Goal: Transaction & Acquisition: Obtain resource

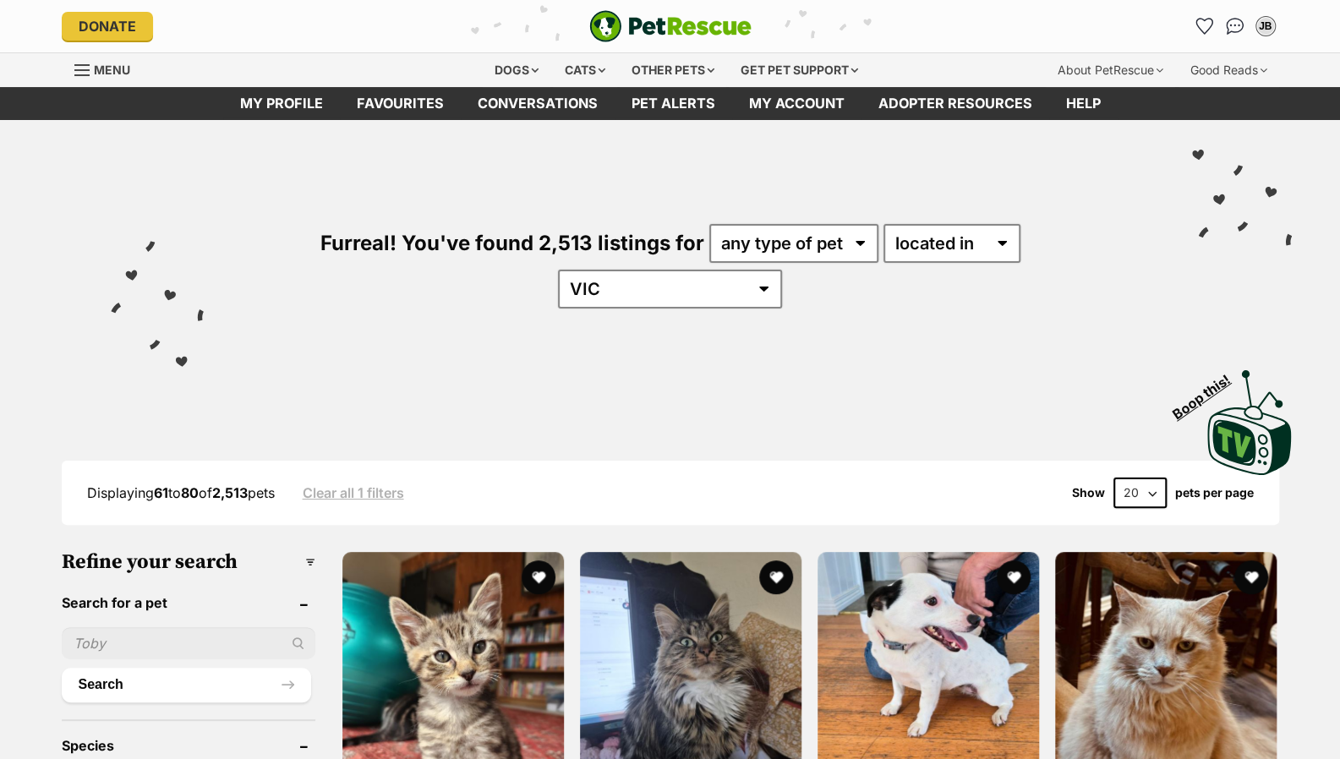
click at [884, 224] on select "available in located in" at bounding box center [952, 243] width 137 height 39
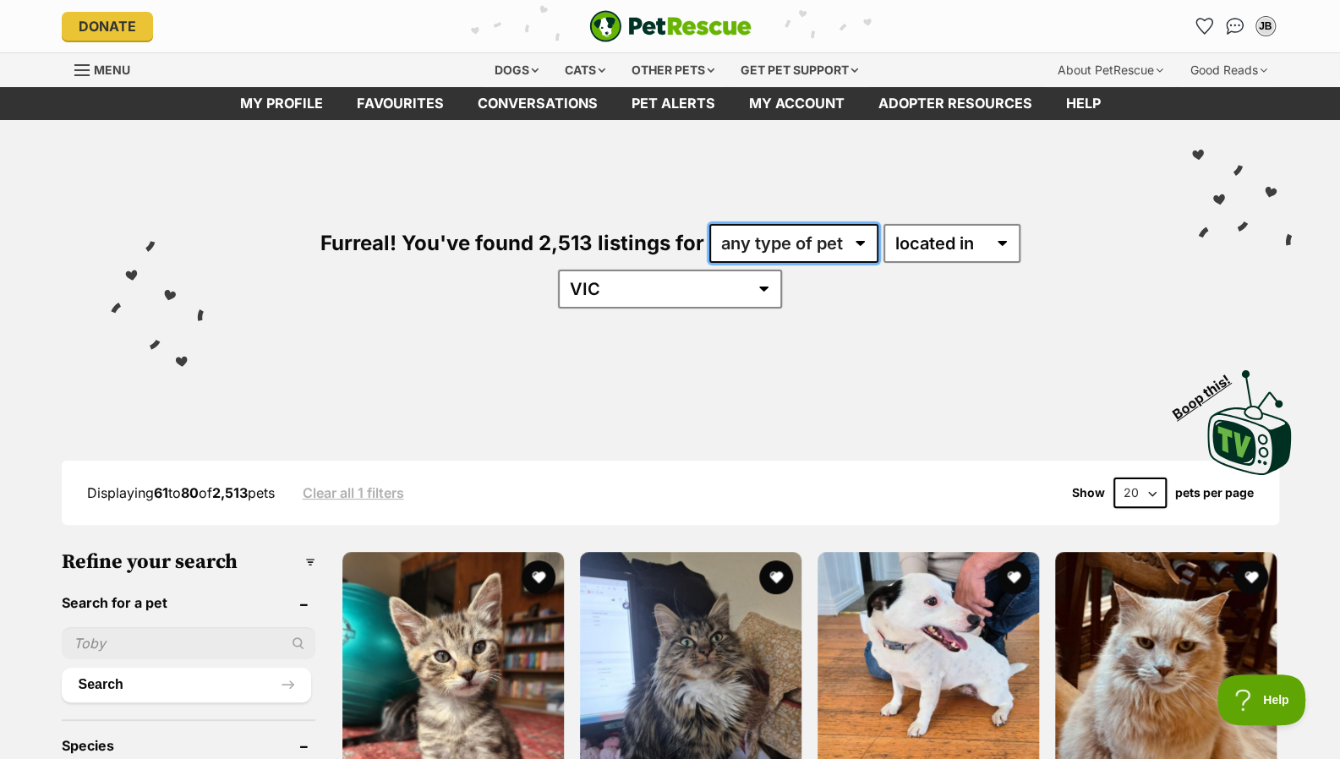
click at [765, 249] on select "any type of pet cats dogs other pets" at bounding box center [794, 243] width 169 height 39
select select "Cats"
click at [710, 224] on select "any type of pet cats dogs other pets" at bounding box center [794, 243] width 169 height 39
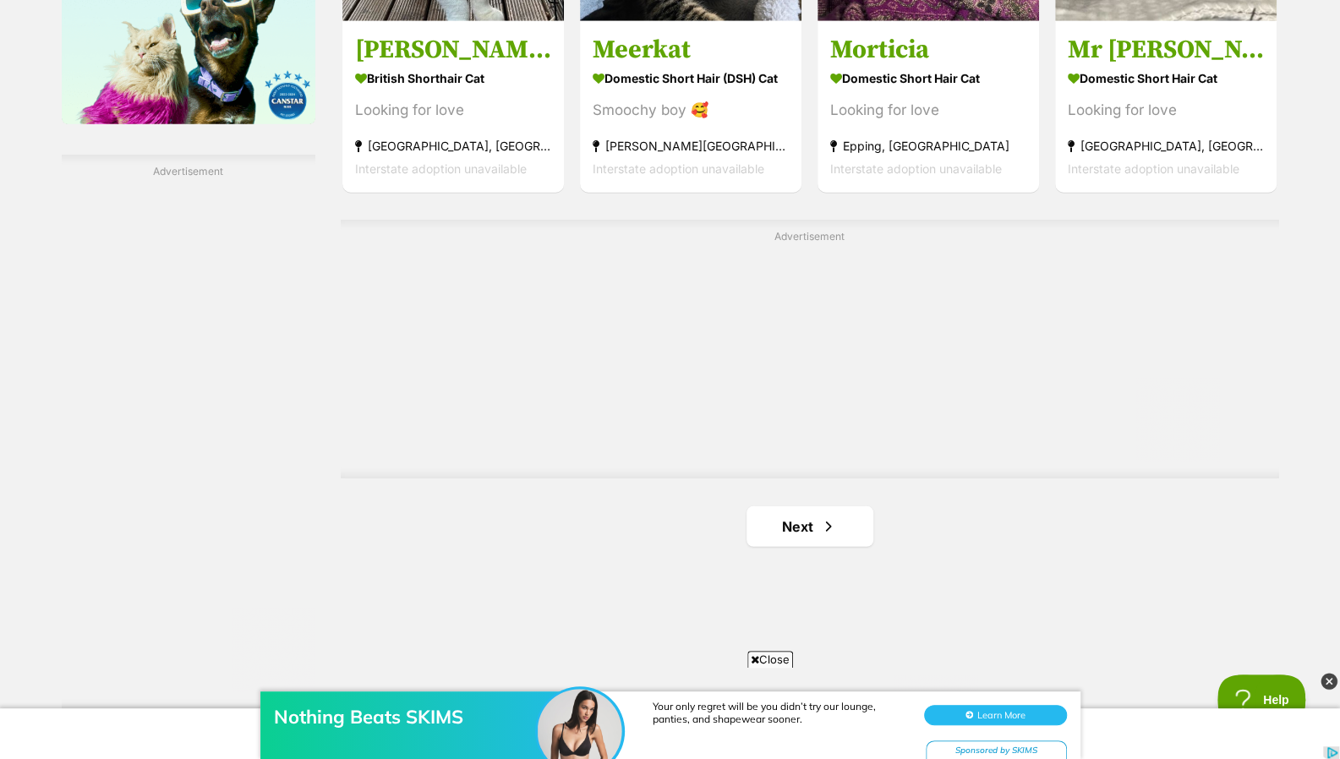
scroll to position [2870, 0]
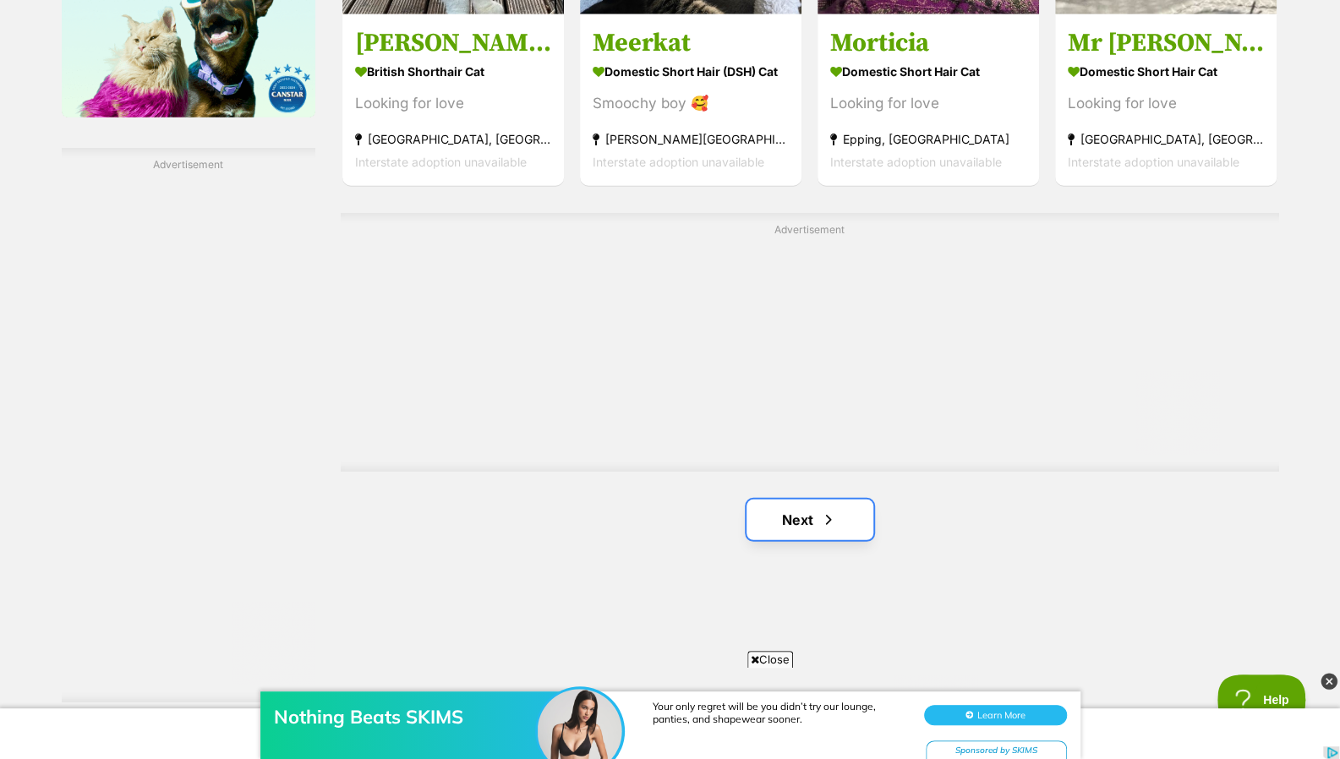
click at [837, 500] on link "Next" at bounding box center [810, 520] width 127 height 41
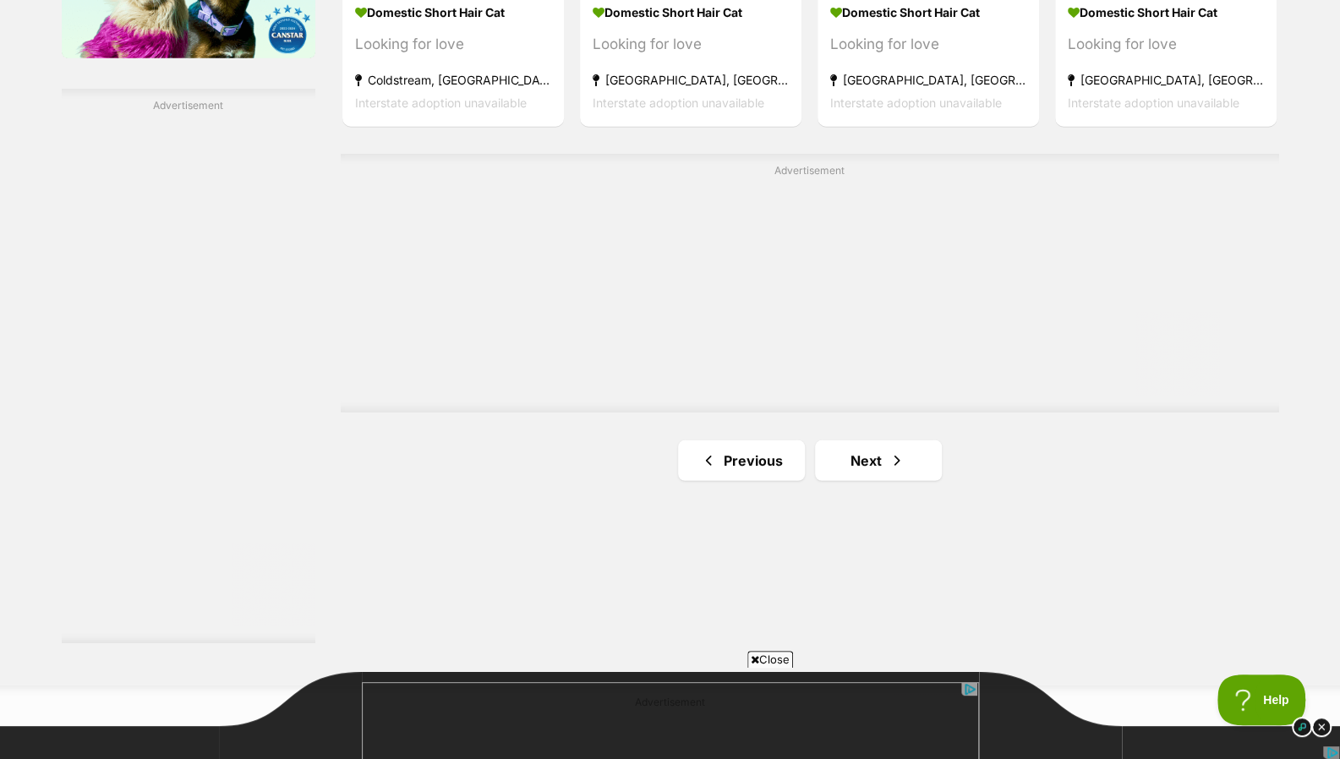
scroll to position [3127, 0]
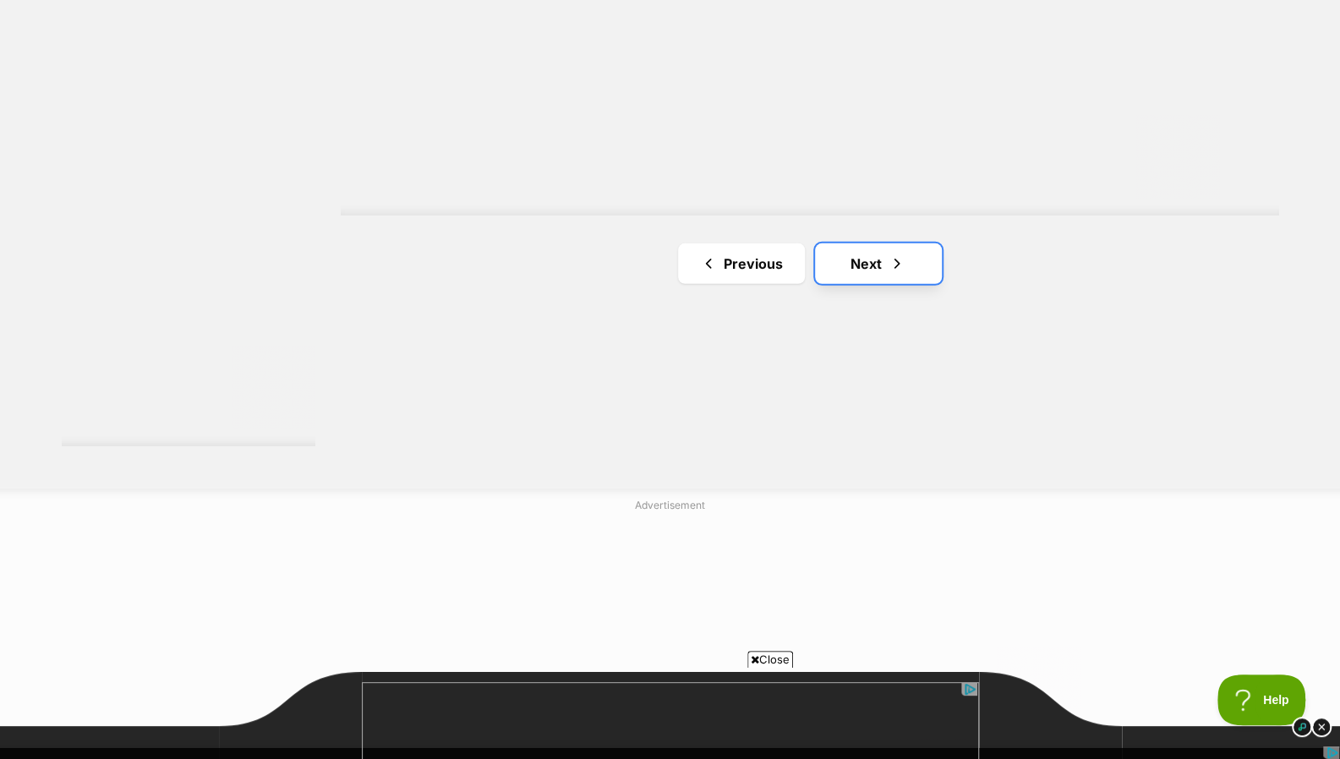
click at [918, 244] on link "Next" at bounding box center [878, 264] width 127 height 41
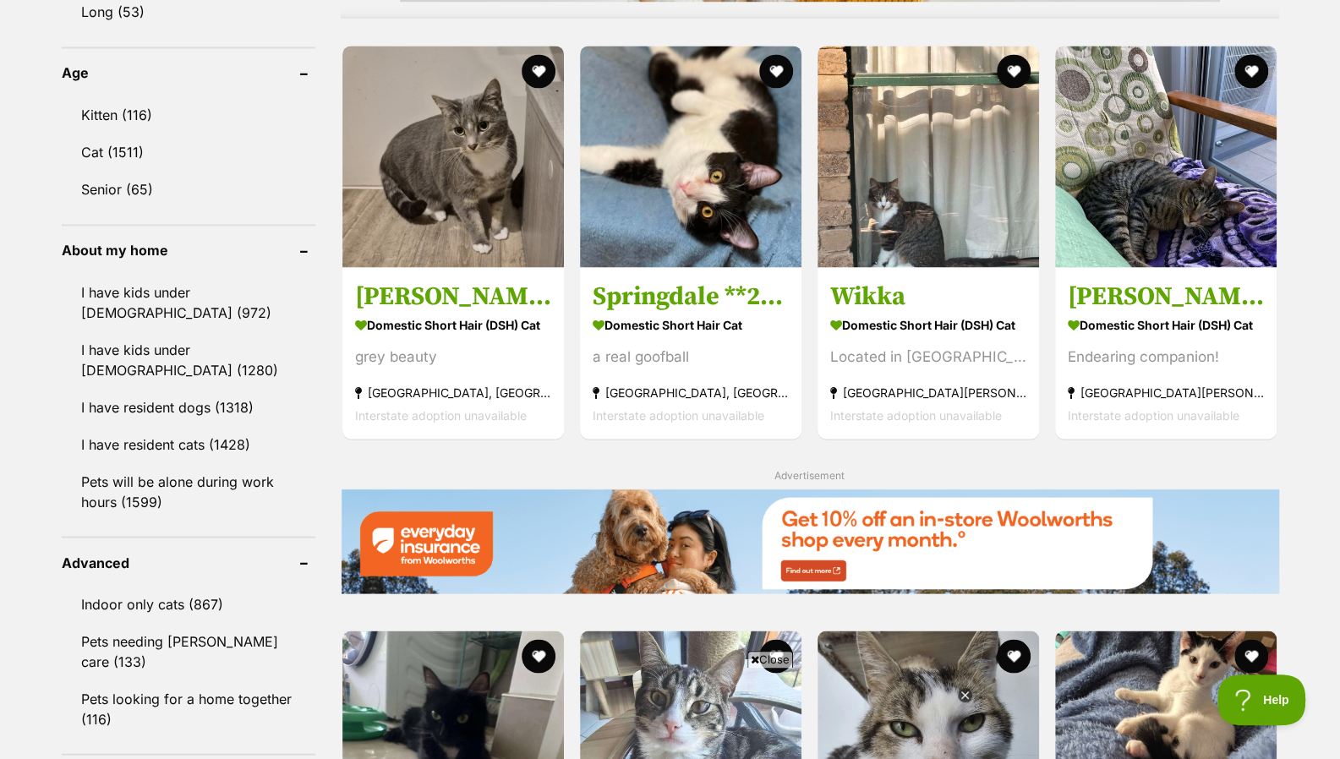
scroll to position [1778, 0]
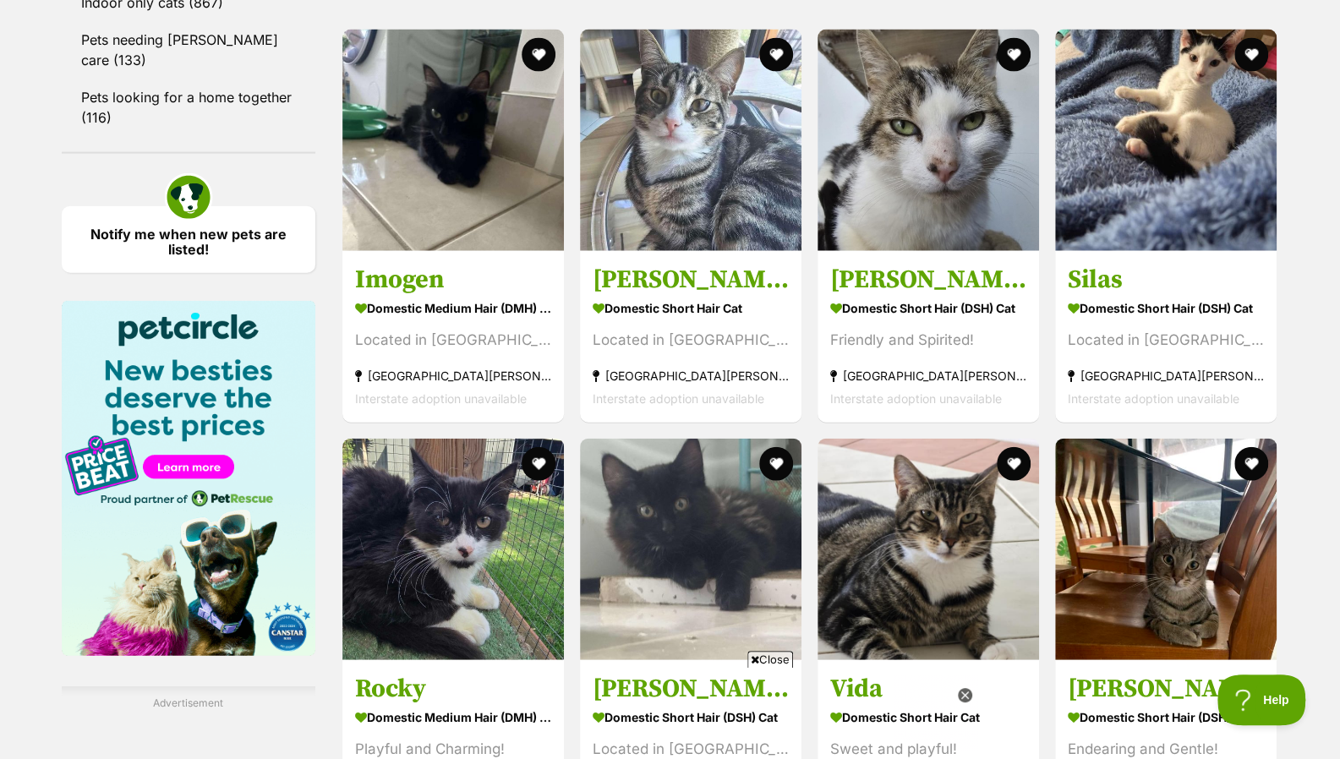
drag, startPoint x: 0, startPoint y: 0, endPoint x: 1352, endPoint y: 478, distance: 1434.2
click at [1340, 478] on html "Skip to main content Log in to favourite this pet Log in Or sign up Search PetR…" at bounding box center [670, 65] width 1340 height 4794
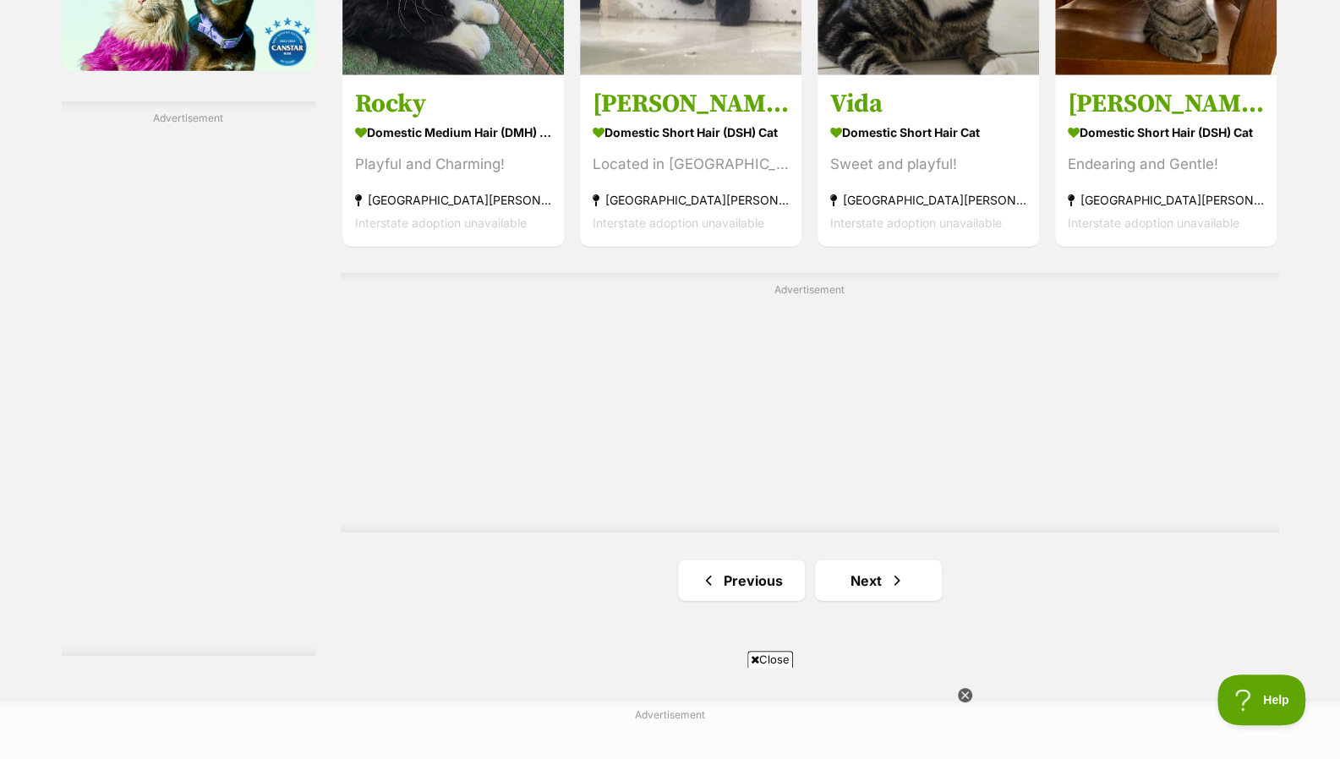
scroll to position [2339, 0]
